Goal: Transaction & Acquisition: Purchase product/service

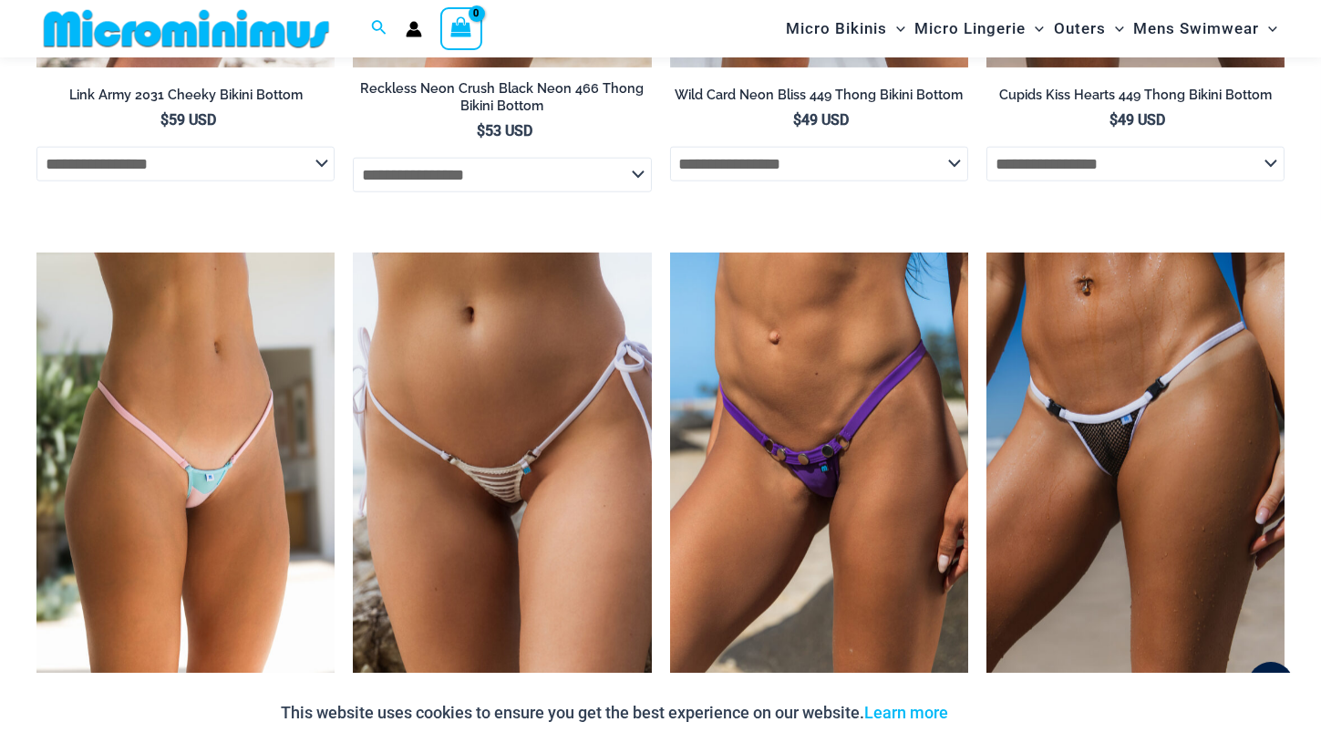
scroll to position [4190, 0]
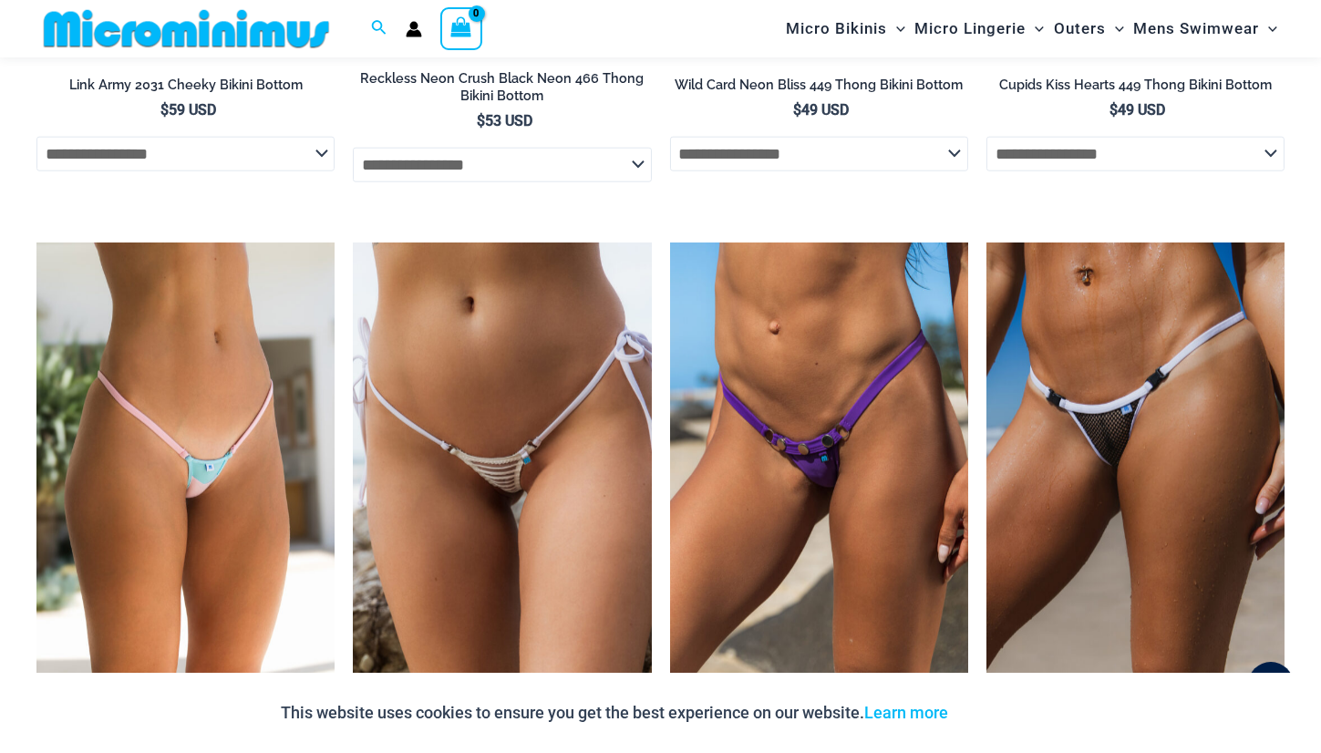
drag, startPoint x: 0, startPoint y: 0, endPoint x: 1363, endPoint y: 398, distance: 1420.0
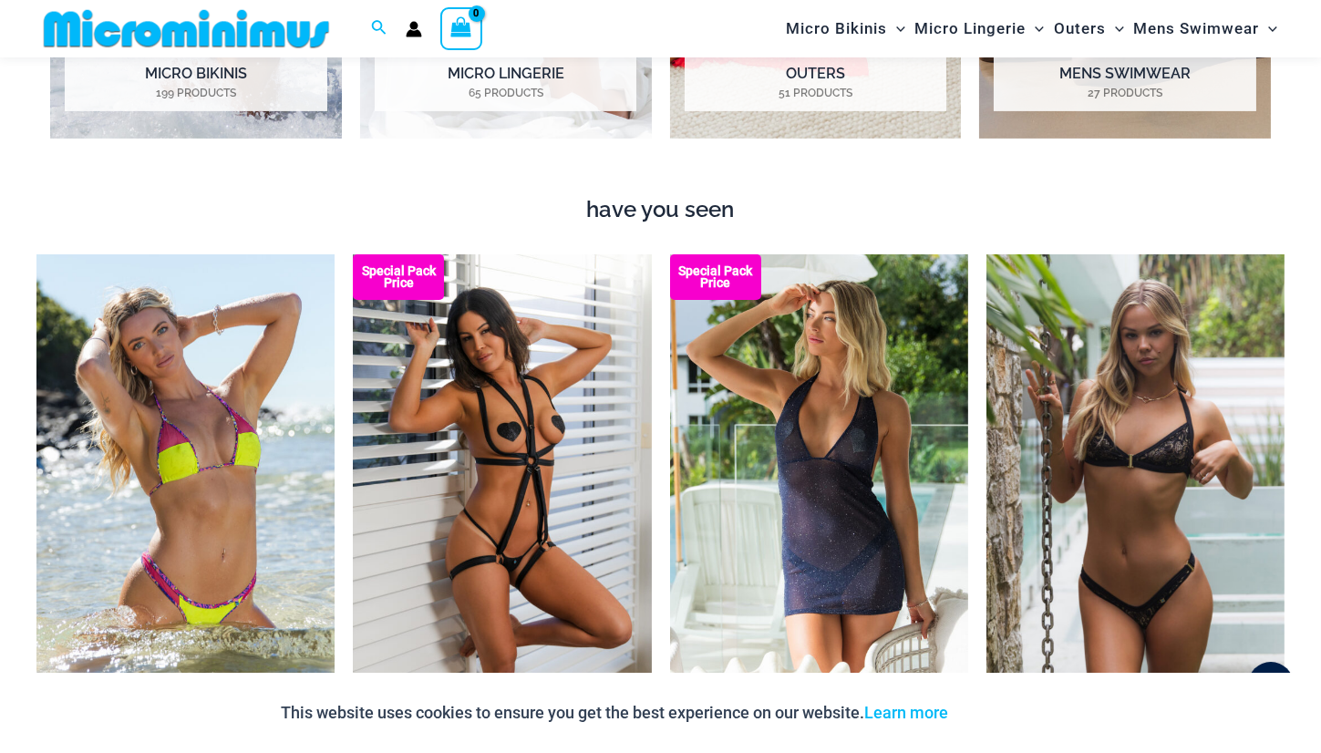
scroll to position [1239, 0]
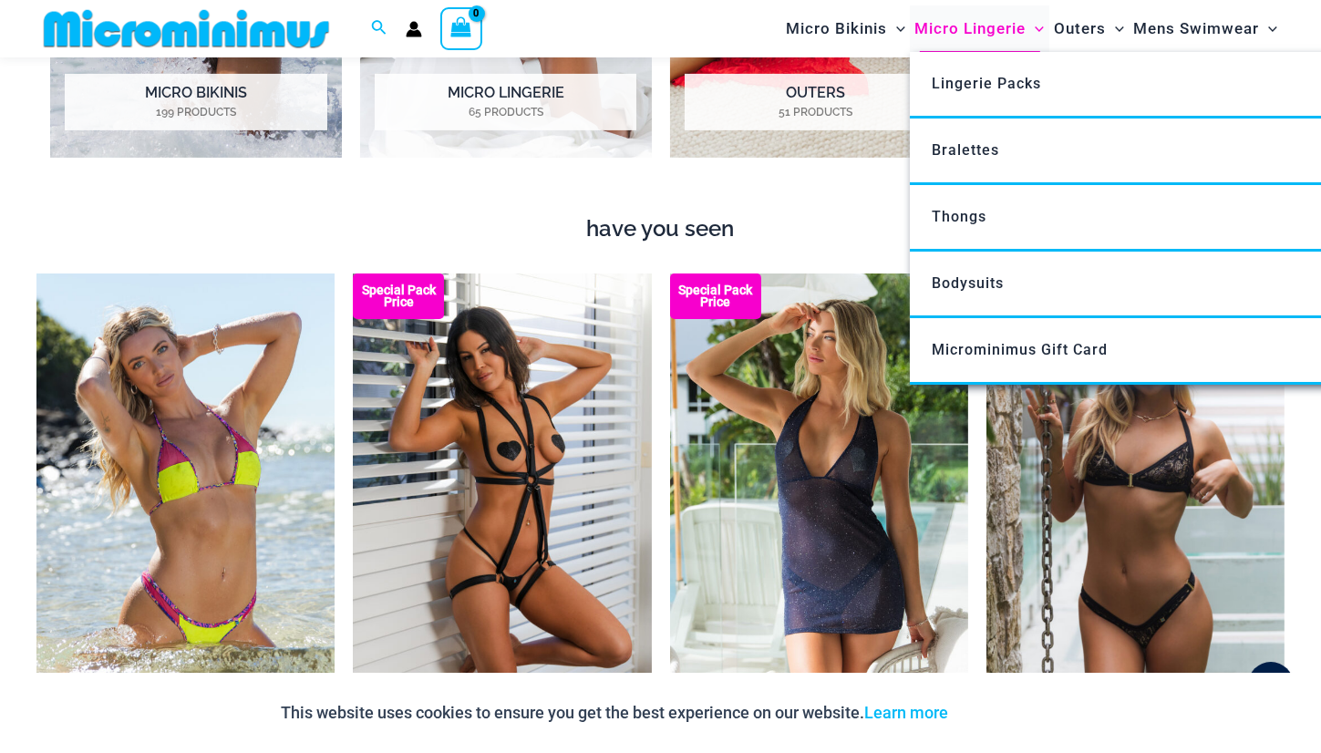
click at [975, 29] on span "Micro Lingerie" at bounding box center [969, 28] width 111 height 46
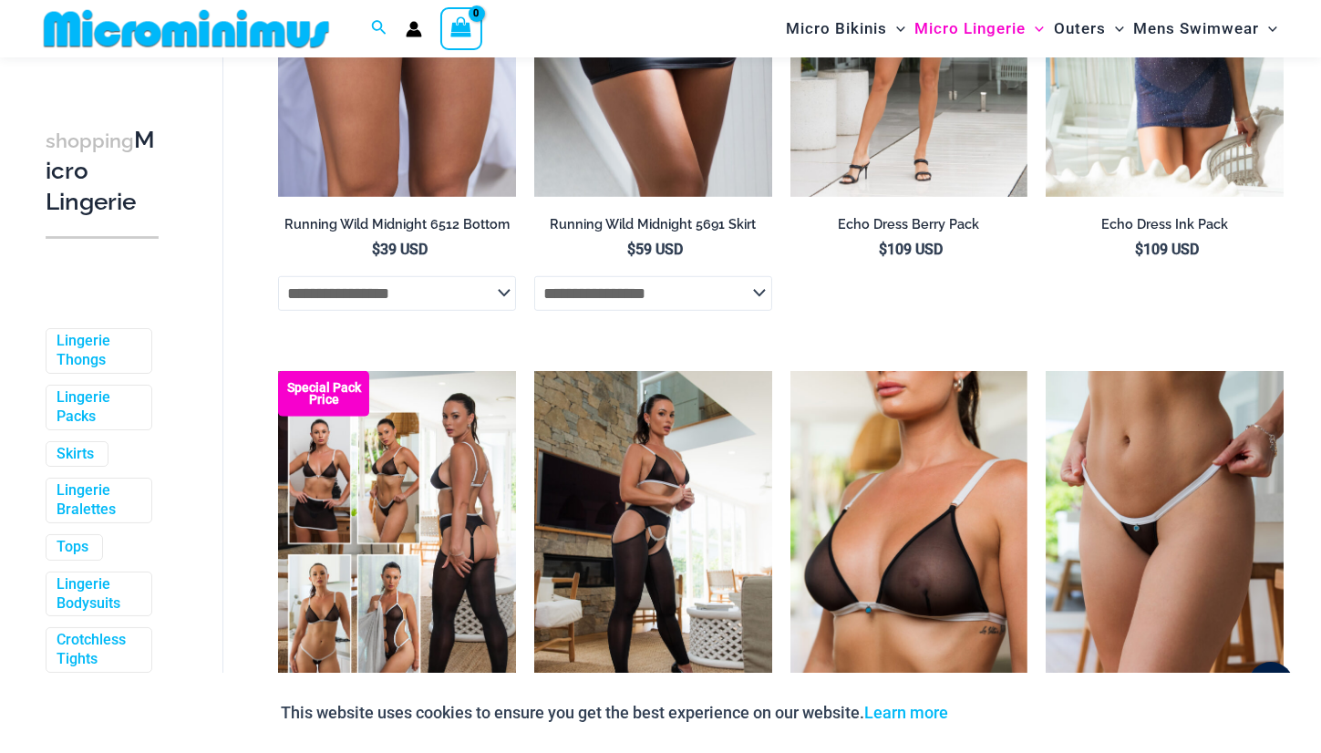
scroll to position [2638, 0]
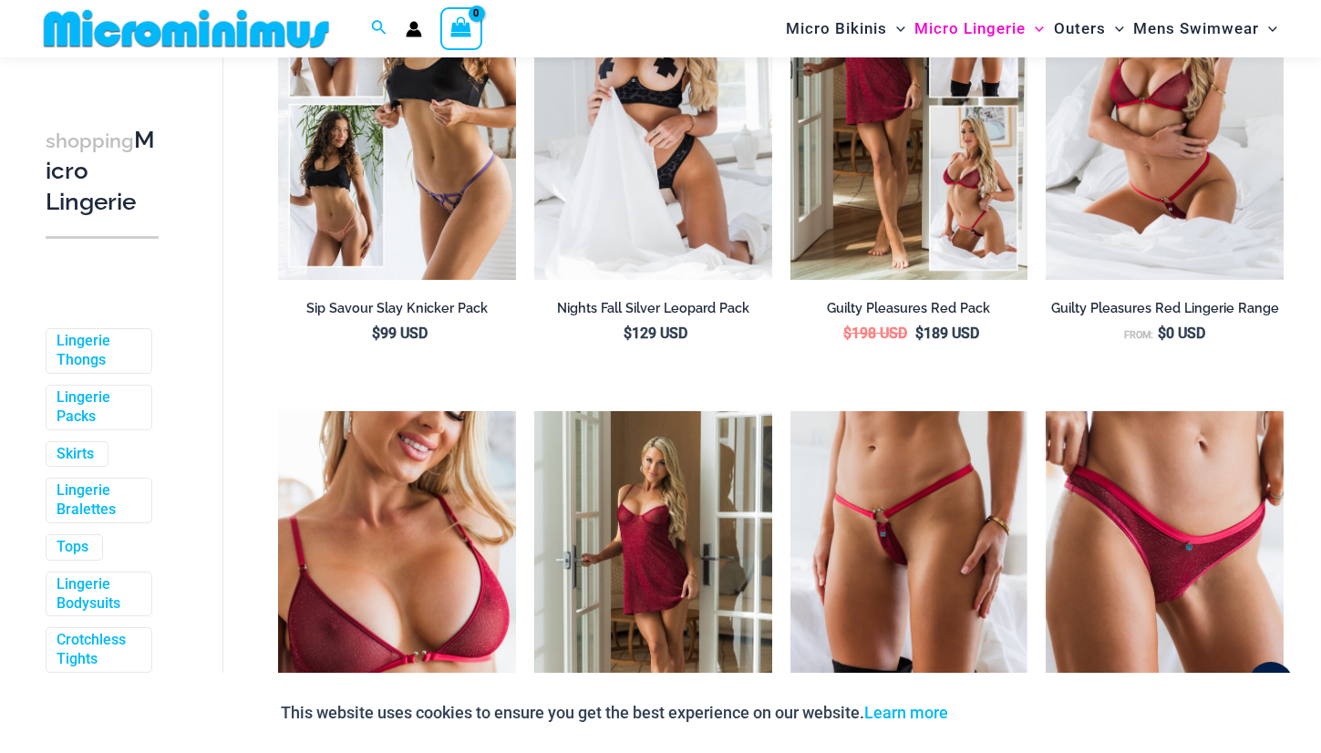
scroll to position [124, 0]
